Goal: Task Accomplishment & Management: Manage account settings

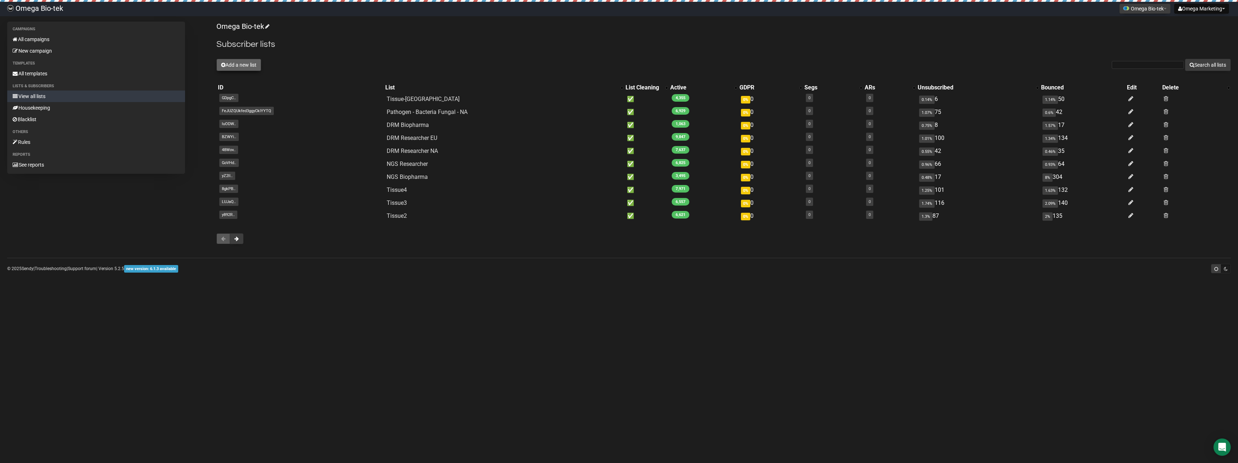
click at [255, 62] on button "Add a new list" at bounding box center [238, 65] width 45 height 12
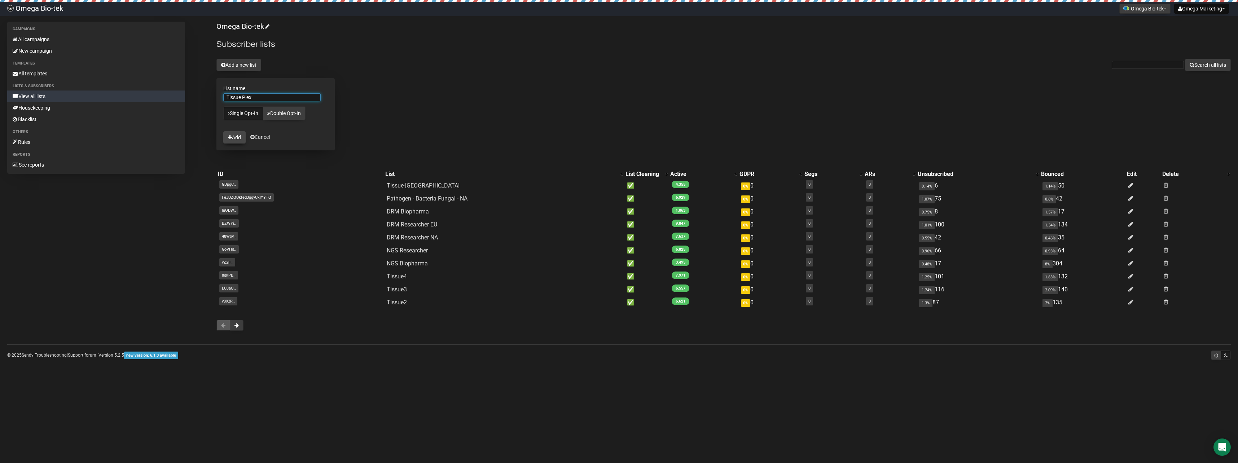
type input "Tissue Plex"
click at [242, 140] on button "Add" at bounding box center [234, 137] width 22 height 12
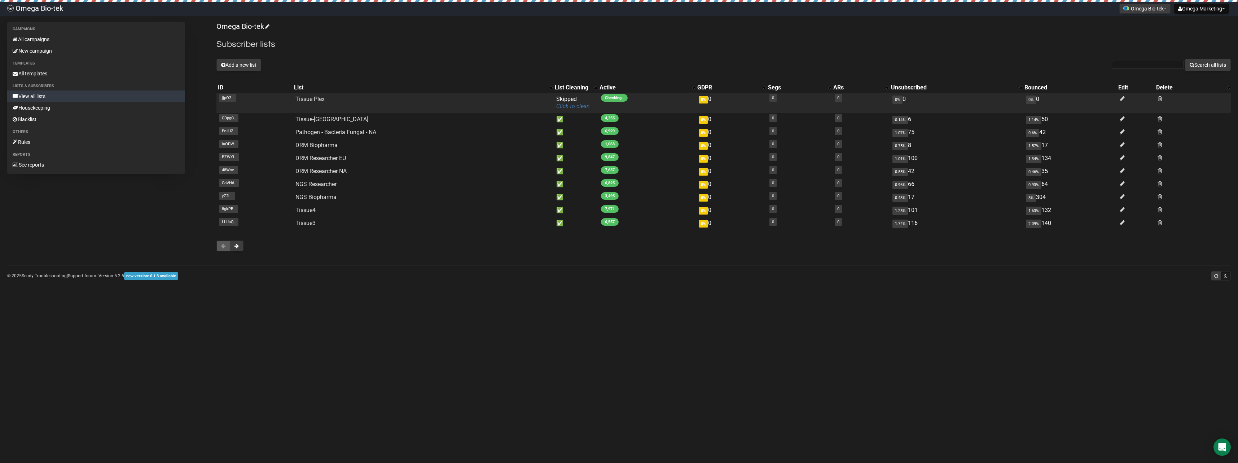
click at [579, 103] on link "Click to clean" at bounding box center [573, 106] width 34 height 7
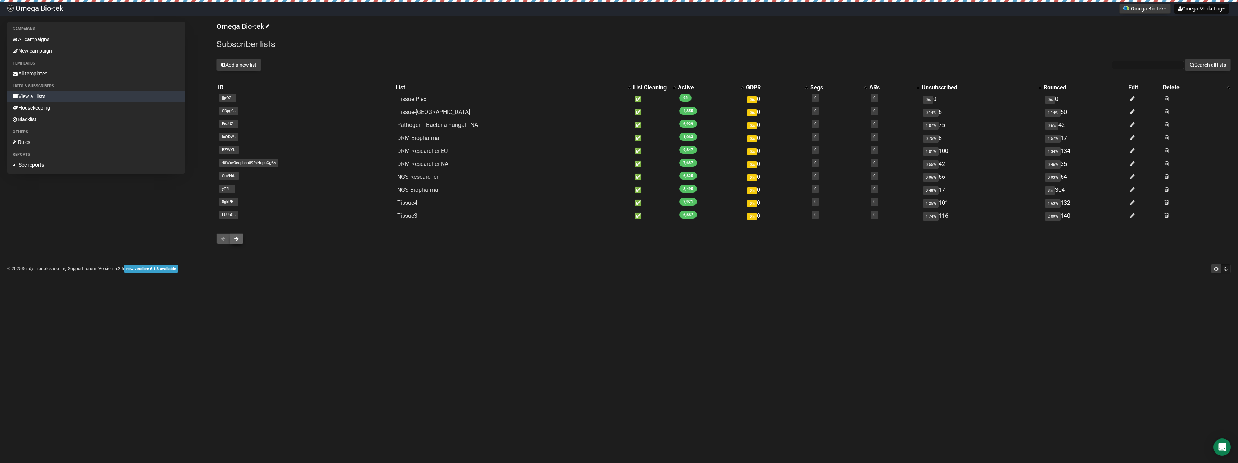
click at [241, 239] on button at bounding box center [237, 238] width 14 height 11
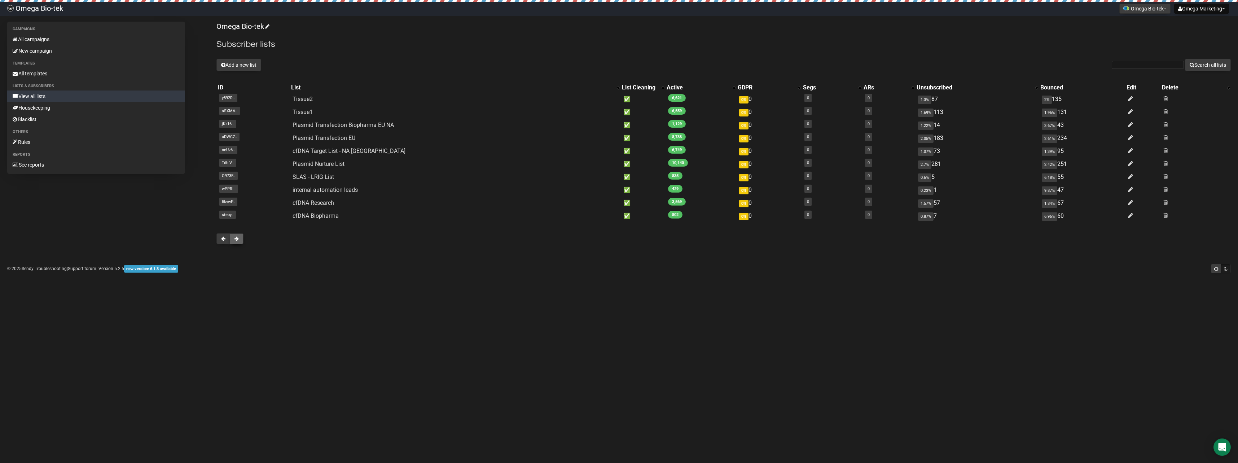
click at [241, 239] on button at bounding box center [237, 238] width 14 height 11
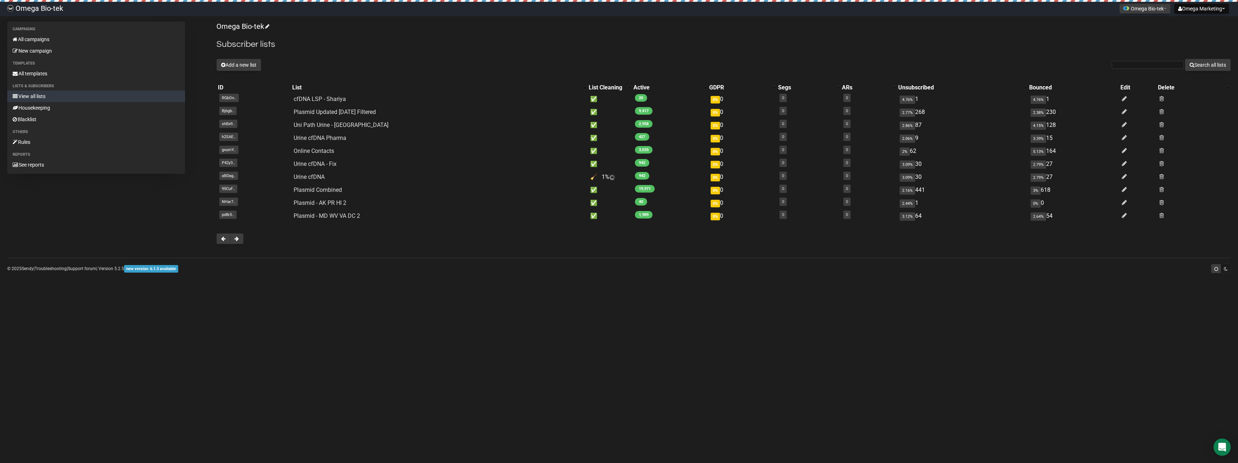
click at [241, 239] on button at bounding box center [237, 238] width 14 height 11
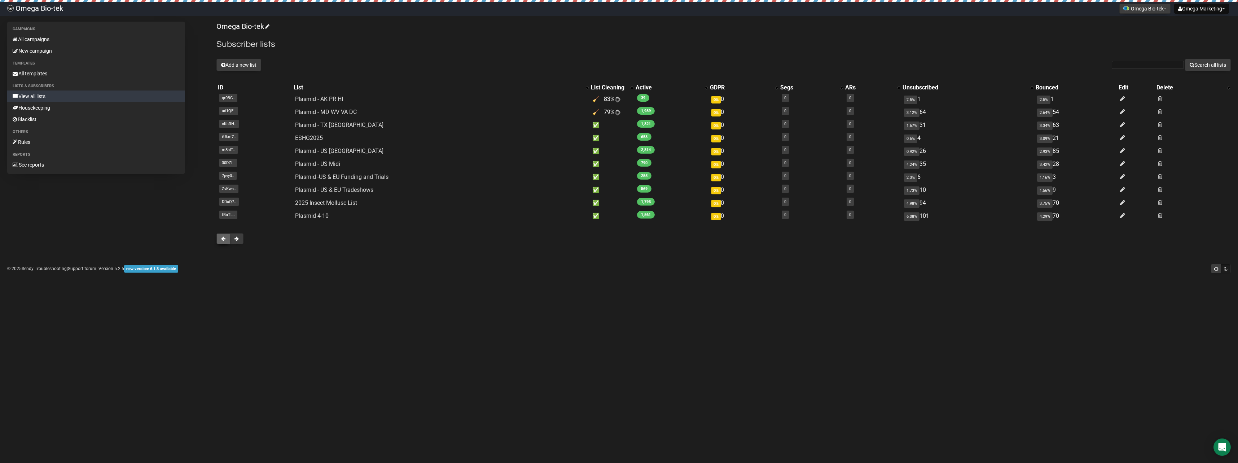
click at [224, 239] on span at bounding box center [223, 238] width 4 height 5
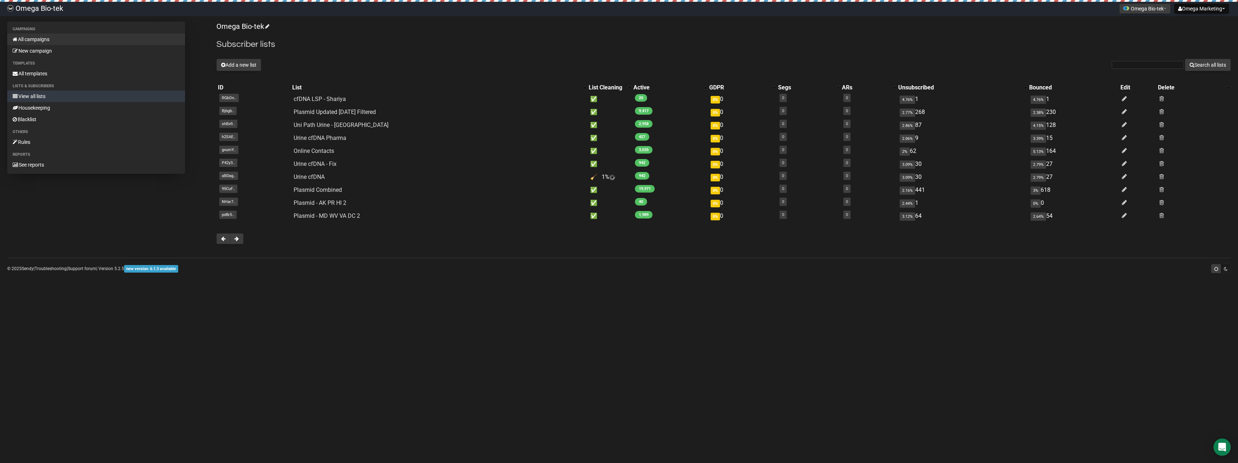
click at [47, 36] on link "All campaigns" at bounding box center [96, 40] width 178 height 12
